Goal: Information Seeking & Learning: Understand process/instructions

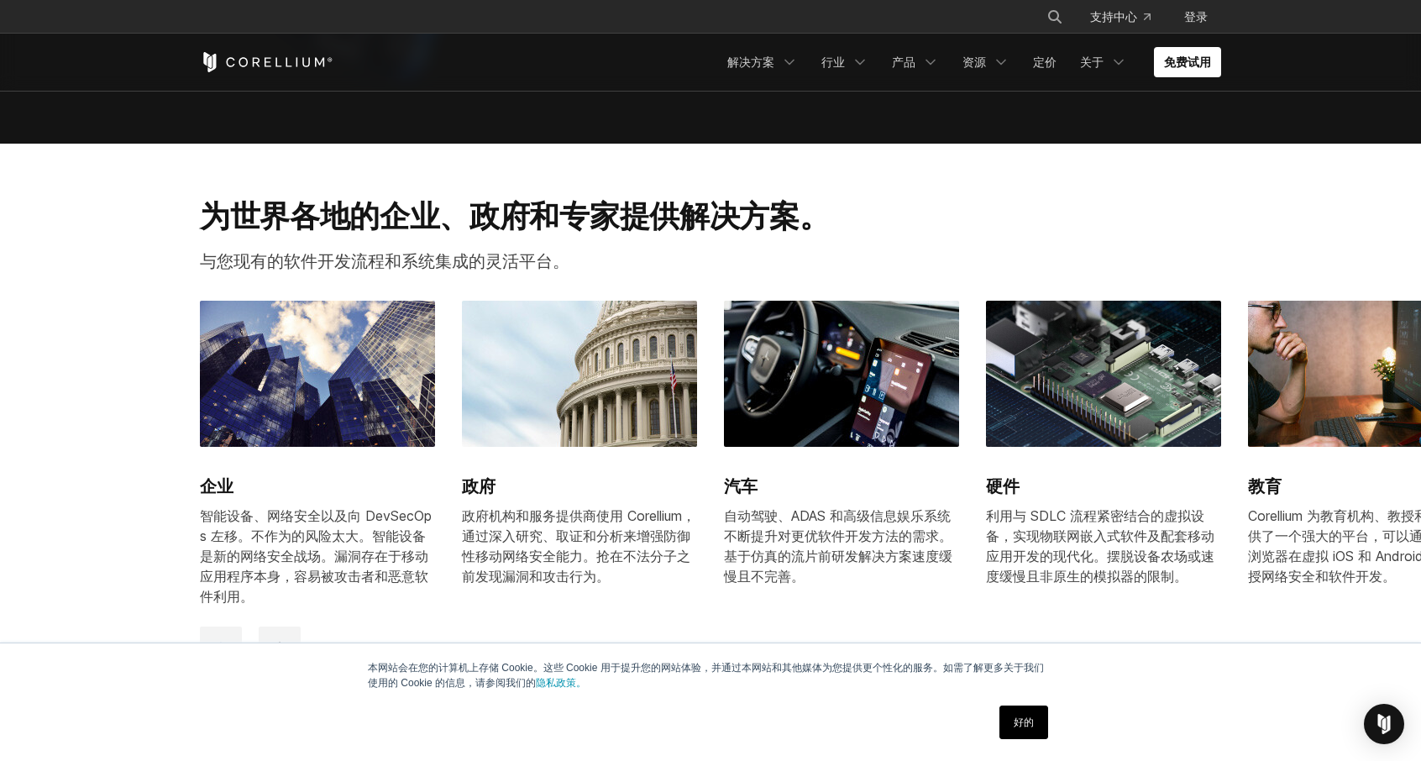
scroll to position [1279, 0]
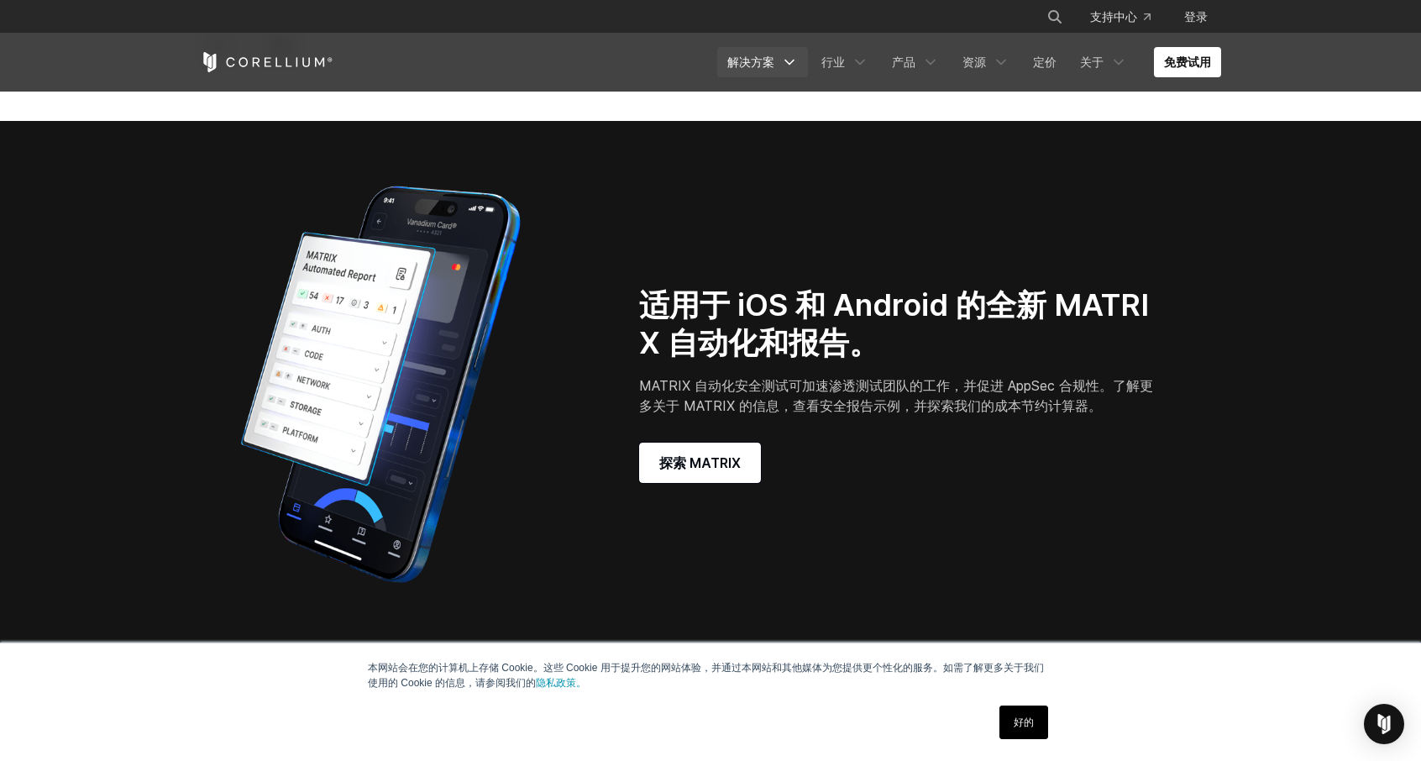
click at [782, 56] on icon "导航菜单" at bounding box center [789, 62] width 17 height 17
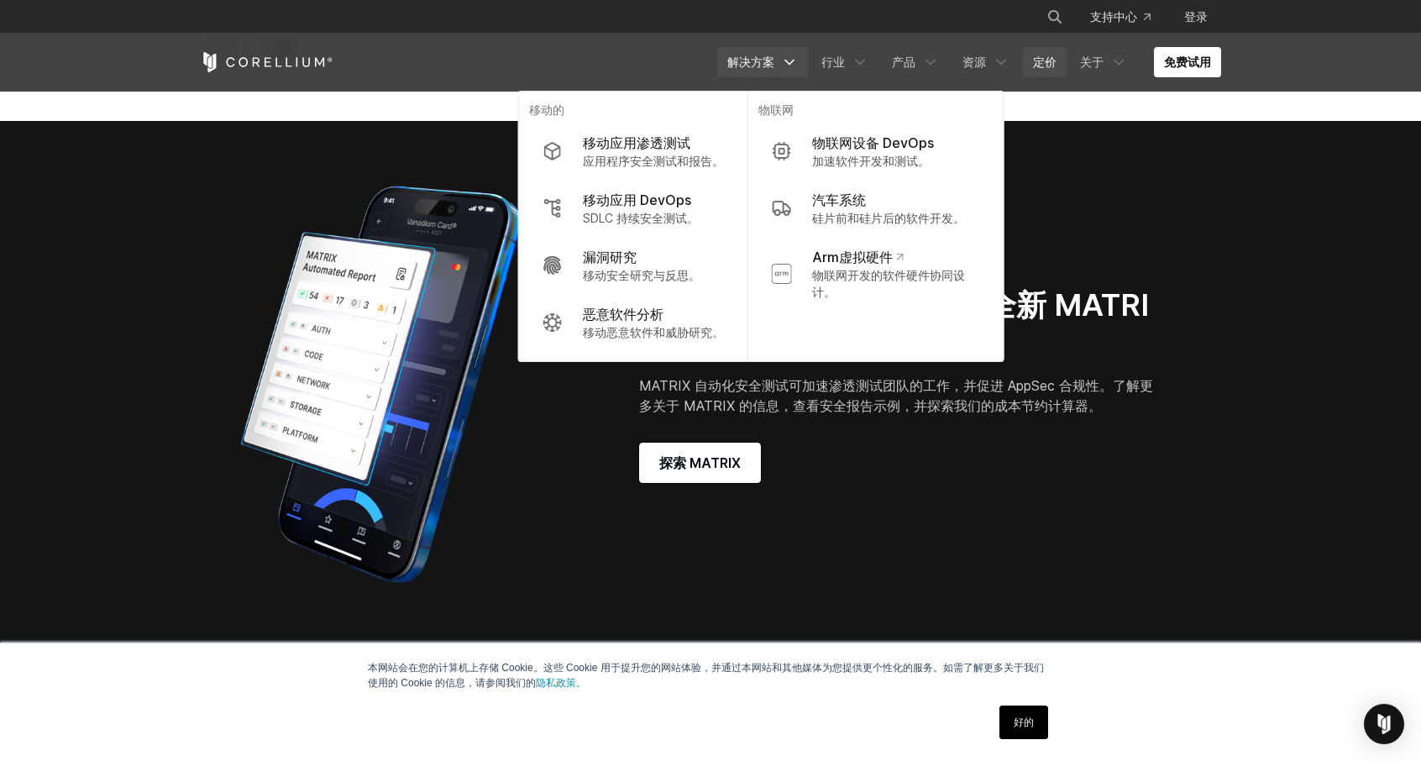
click at [1053, 67] on font "定价" at bounding box center [1045, 62] width 24 height 14
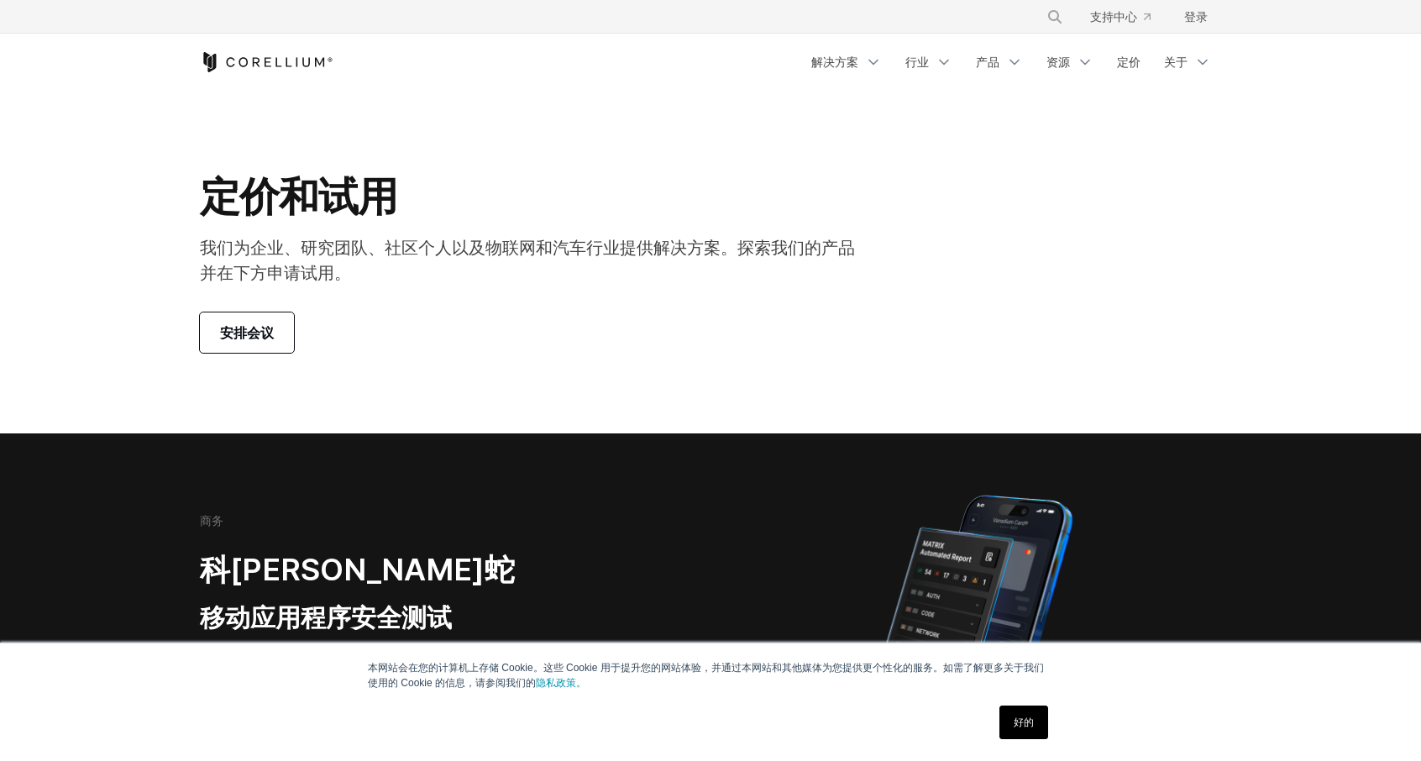
click at [1007, 272] on div "定价和试用 我们为企业、研究团队、社区个人以及物联网和汽车行业提供解决方案。探索我们的产品并在下方申请试用。 安排会议" at bounding box center [710, 261] width 1055 height 181
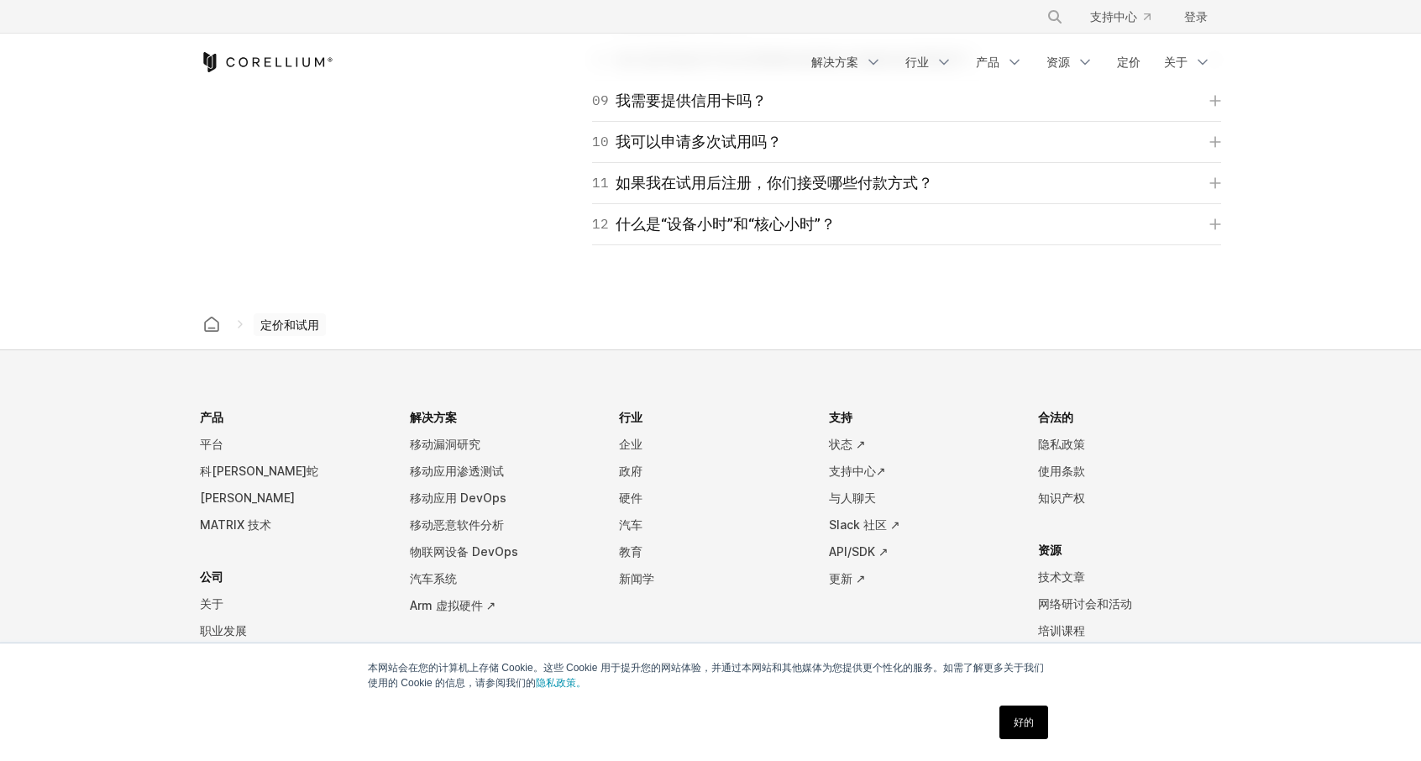
scroll to position [2352, 0]
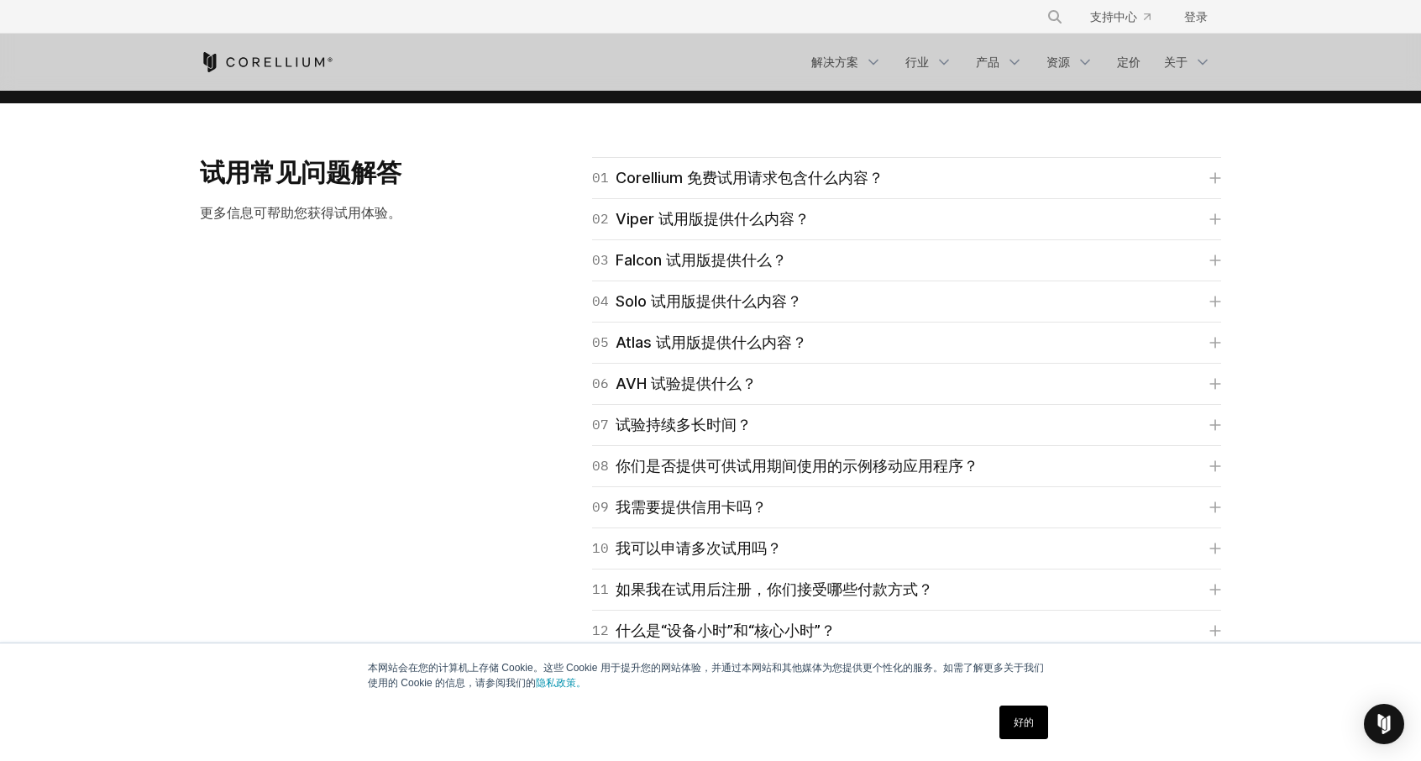
drag, startPoint x: 357, startPoint y: 430, endPoint x: 339, endPoint y: 337, distance: 94.9
click at [357, 430] on div "试用常见问题解答 更多信息可帮助您获得试用体验。 01 Corellium 免费试用请求包含什么内容？ 对于 Falcon、Viper 和 Atlas，我们收…" at bounding box center [710, 404] width 1055 height 495
